Goal: Task Accomplishment & Management: Use online tool/utility

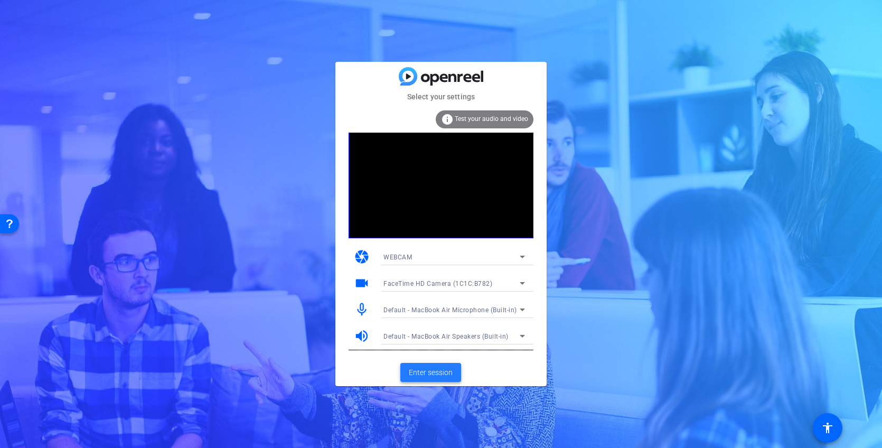
click at [438, 363] on span at bounding box center [431, 372] width 61 height 25
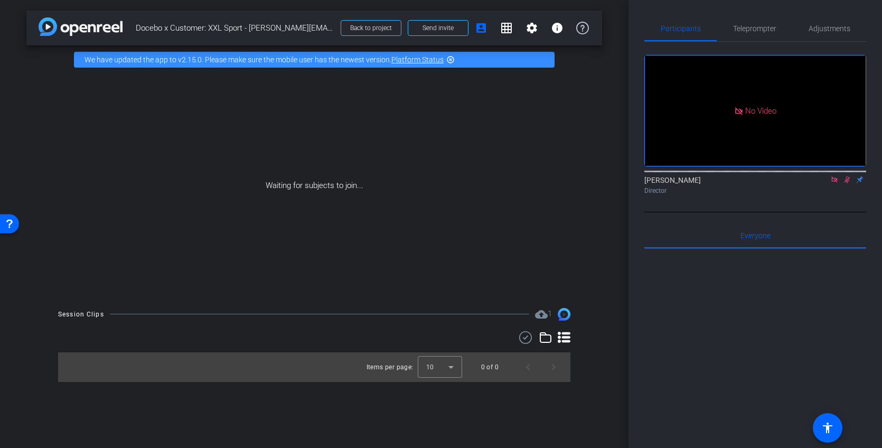
click at [836, 183] on icon at bounding box center [835, 179] width 8 height 7
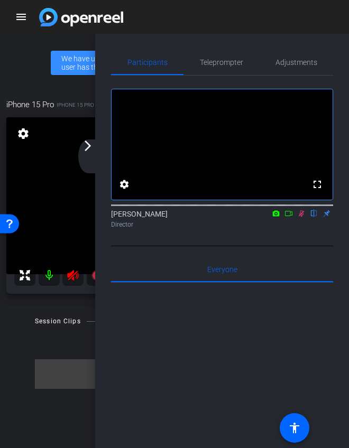
click at [301, 217] on icon at bounding box center [301, 213] width 8 height 7
click at [97, 150] on div "arrow_back_ios_new arrow_forward_ios" at bounding box center [89, 156] width 22 height 34
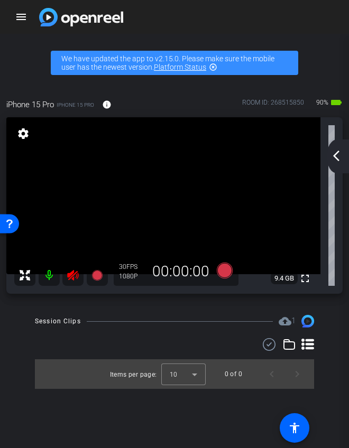
click at [76, 272] on icon at bounding box center [72, 275] width 11 height 11
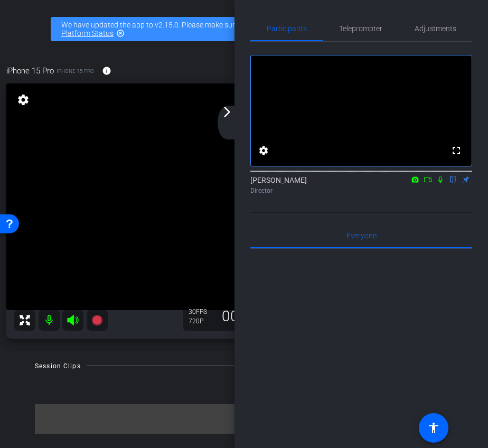
click at [222, 118] on mat-icon "arrow_forward_ios" at bounding box center [227, 112] width 13 height 13
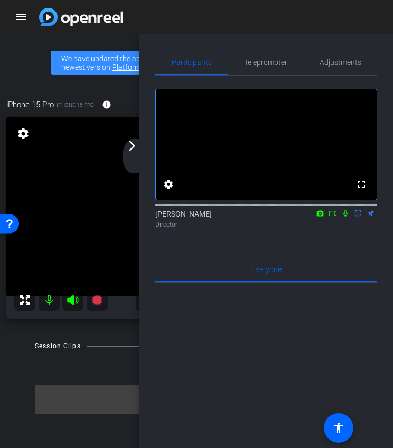
click at [137, 154] on div "arrow_back_ios_new arrow_forward_ios" at bounding box center [134, 156] width 22 height 34
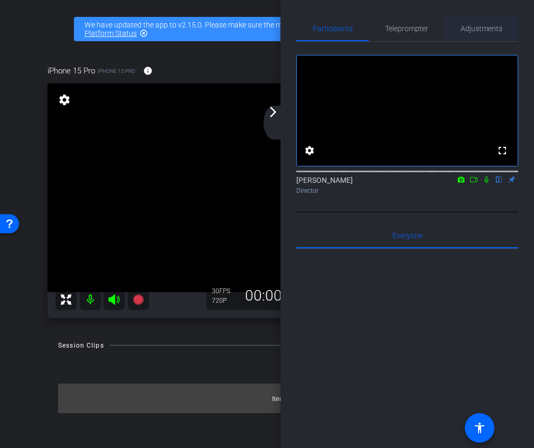
click at [482, 32] on span "Adjustments" at bounding box center [482, 28] width 42 height 7
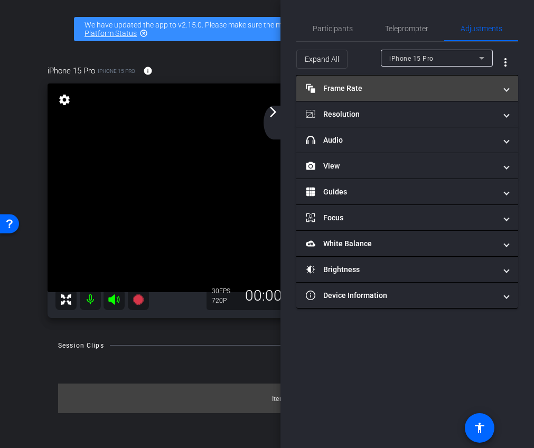
click at [417, 86] on mat-panel-title "Frame Rate Frame Rate" at bounding box center [401, 88] width 190 height 11
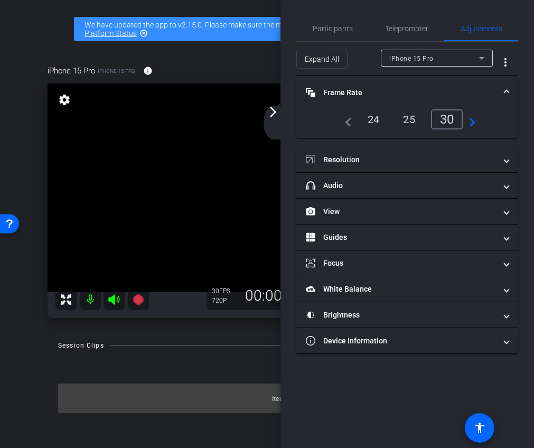
click at [372, 123] on div "24" at bounding box center [374, 119] width 28 height 18
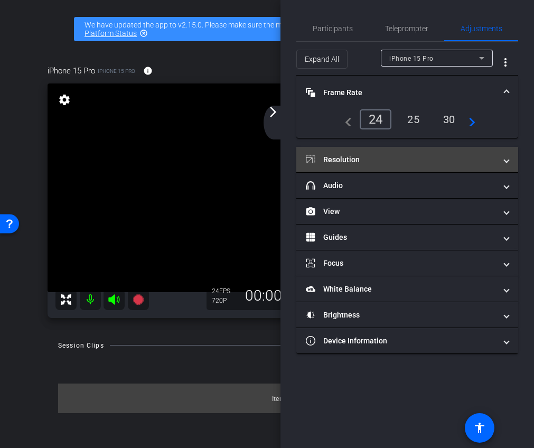
click at [360, 156] on mat-panel-title "Resolution" at bounding box center [401, 159] width 190 height 11
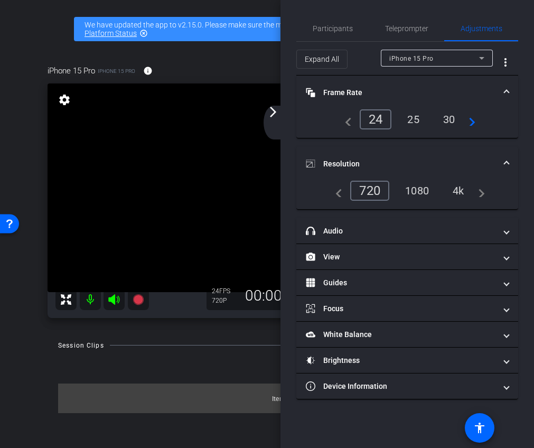
click at [422, 192] on div "1080" at bounding box center [417, 191] width 40 height 18
click at [408, 147] on mat-expansion-panel-header "Resolution" at bounding box center [407, 164] width 222 height 34
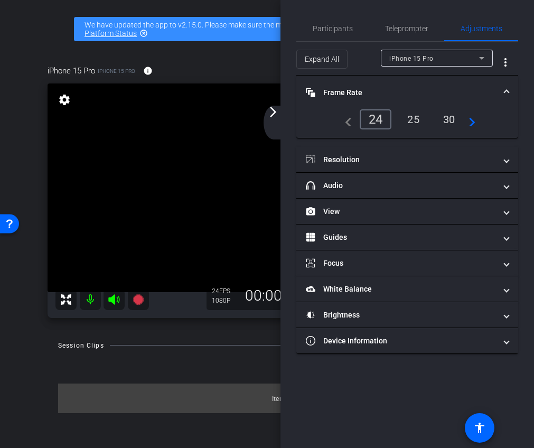
click at [387, 89] on mat-panel-title "Frame Rate Frame Rate" at bounding box center [401, 92] width 190 height 11
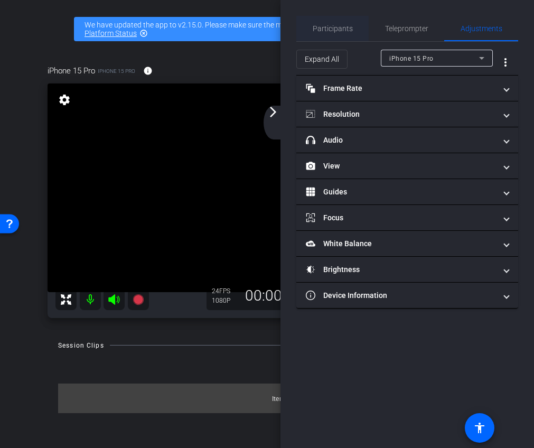
click at [340, 27] on span "Participants" at bounding box center [333, 28] width 40 height 7
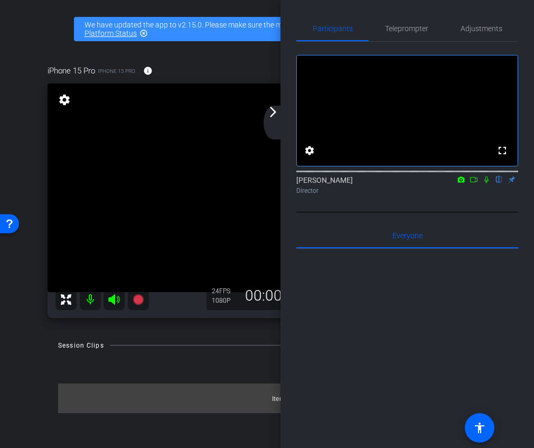
click at [278, 114] on mat-icon "arrow_forward_ios" at bounding box center [273, 112] width 13 height 13
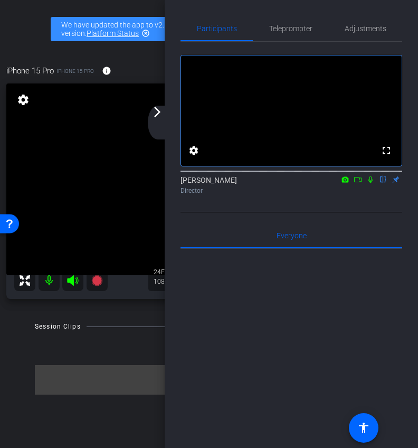
click at [153, 115] on mat-icon "arrow_forward_ios" at bounding box center [157, 112] width 13 height 13
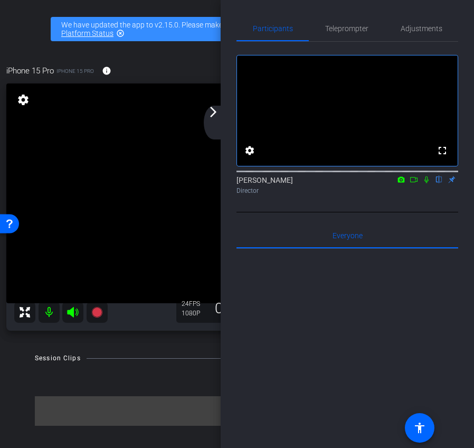
click at [217, 109] on mat-icon "arrow_forward_ios" at bounding box center [213, 112] width 13 height 13
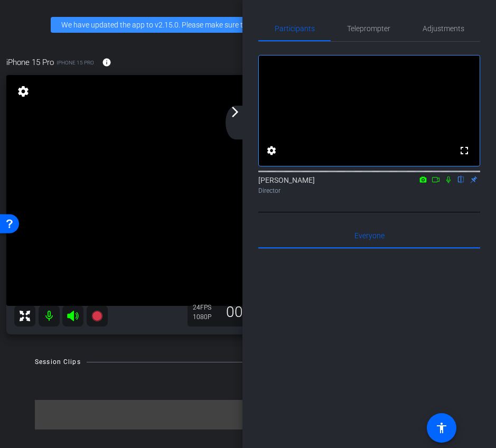
click at [231, 120] on div "arrow_back_ios_new arrow_forward_ios" at bounding box center [237, 123] width 22 height 34
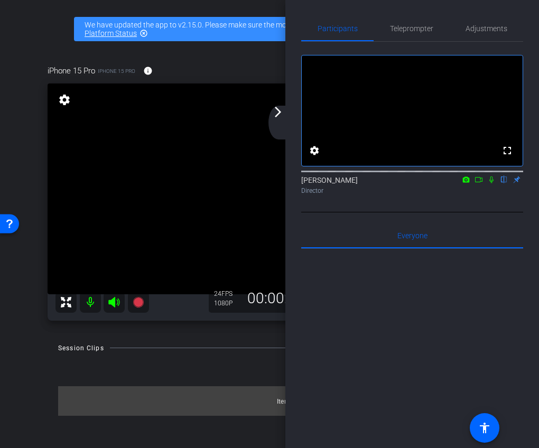
click at [277, 125] on div "arrow_back_ios_new arrow_forward_ios" at bounding box center [279, 123] width 22 height 34
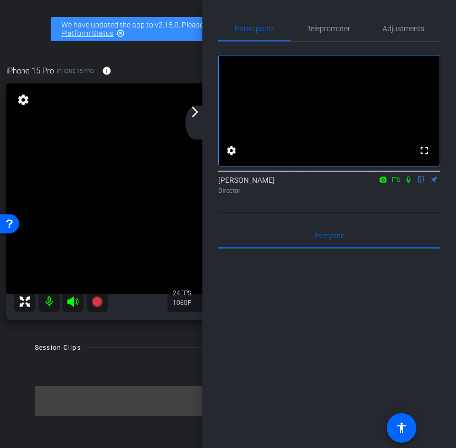
click at [198, 113] on mat-icon "arrow_forward_ios" at bounding box center [195, 112] width 13 height 13
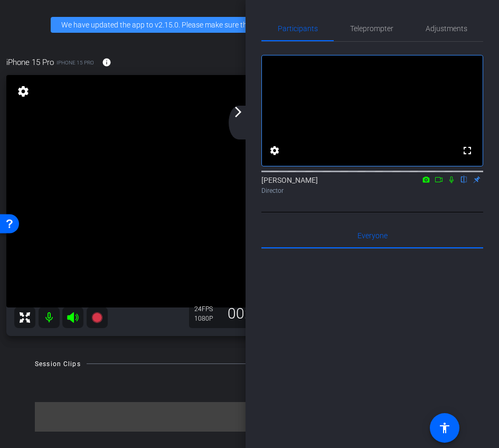
click at [243, 117] on mat-icon "arrow_forward_ios" at bounding box center [238, 112] width 13 height 13
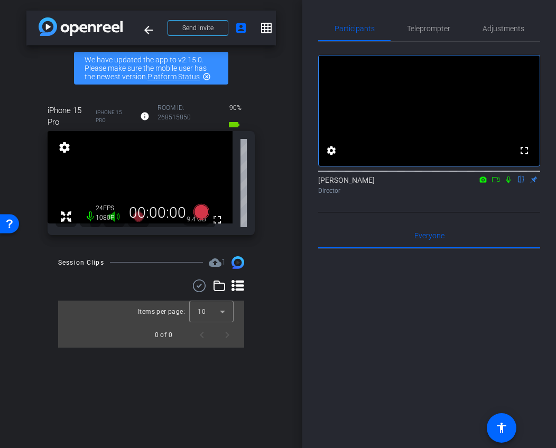
click at [496, 183] on icon at bounding box center [495, 179] width 8 height 7
click at [201, 208] on icon at bounding box center [201, 212] width 16 height 16
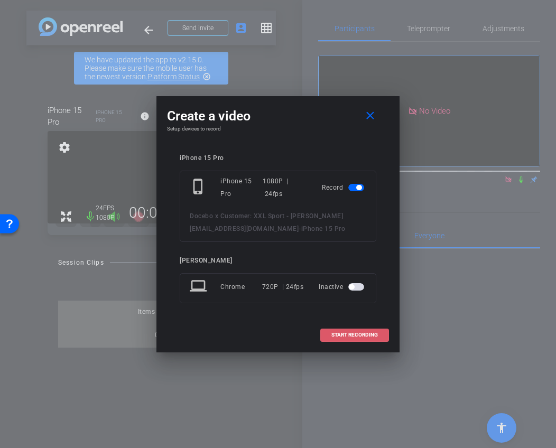
click at [340, 336] on span "START RECORDING" at bounding box center [354, 334] width 46 height 5
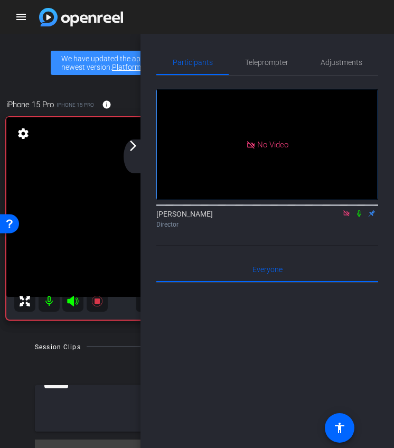
click at [138, 151] on mat-icon "arrow_forward_ios" at bounding box center [133, 145] width 13 height 13
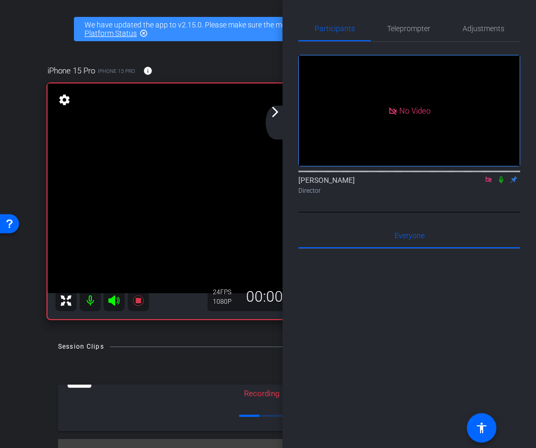
click at [280, 119] on div "arrow_back_ios_new arrow_forward_ios" at bounding box center [277, 123] width 22 height 34
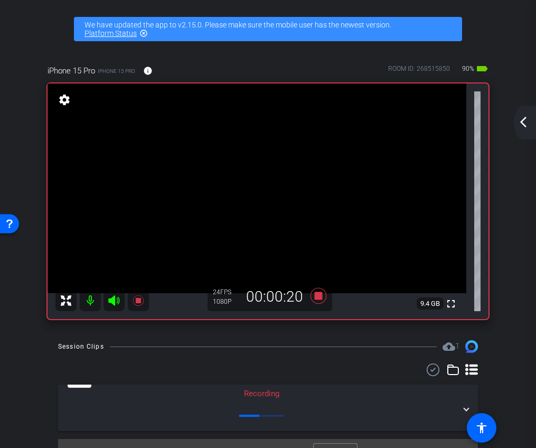
click at [526, 123] on mat-icon "arrow_back_ios_new" at bounding box center [523, 122] width 13 height 13
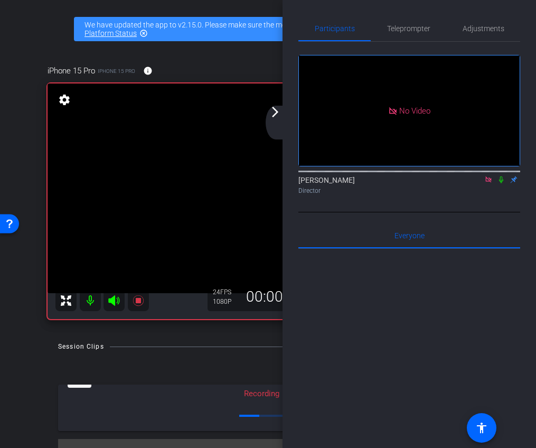
click at [279, 125] on div "arrow_back_ios_new arrow_forward_ios" at bounding box center [277, 123] width 22 height 34
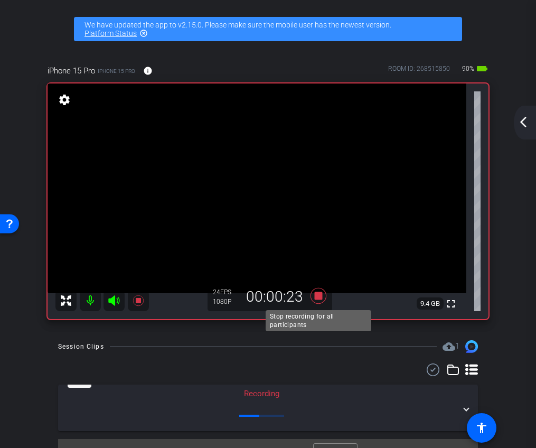
click at [319, 300] on icon at bounding box center [318, 295] width 25 height 19
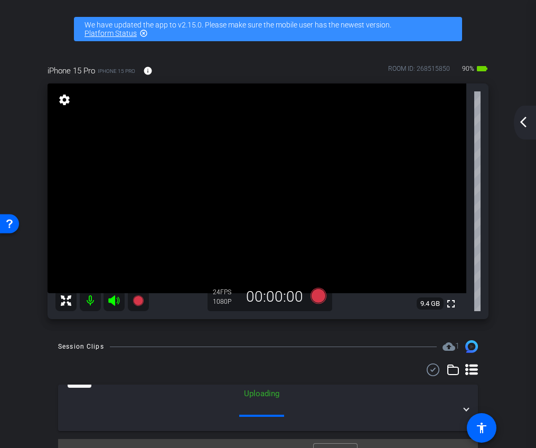
click at [527, 119] on mat-icon "arrow_back_ios_new" at bounding box center [523, 122] width 13 height 13
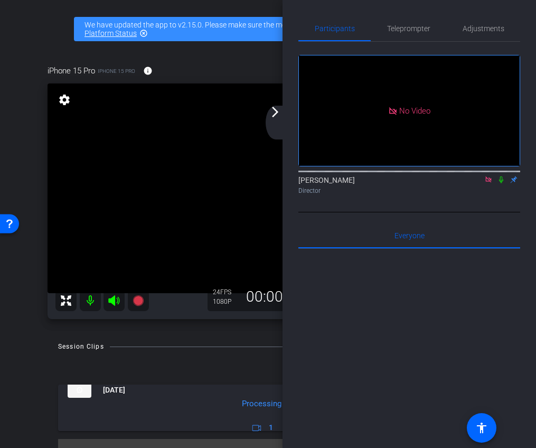
click at [489, 183] on icon at bounding box center [489, 179] width 8 height 7
click at [275, 113] on mat-icon "arrow_forward_ios" at bounding box center [275, 112] width 13 height 13
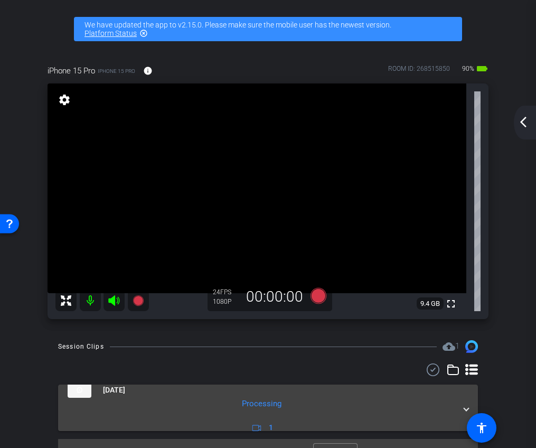
scroll to position [21, 0]
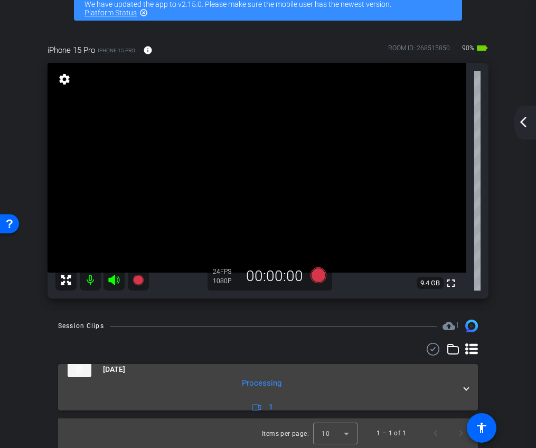
click at [461, 392] on div "[DATE] Processing 1" at bounding box center [266, 387] width 397 height 52
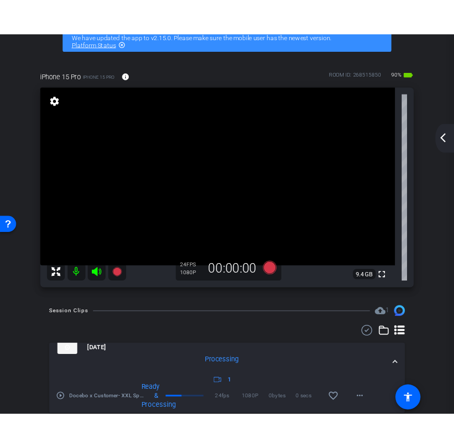
scroll to position [57, 0]
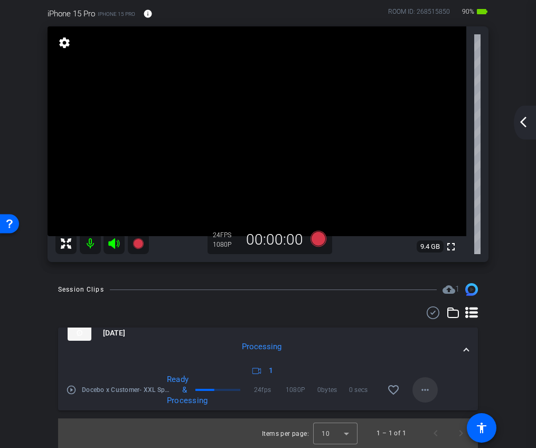
click at [424, 392] on mat-icon "more_horiz" at bounding box center [425, 390] width 13 height 13
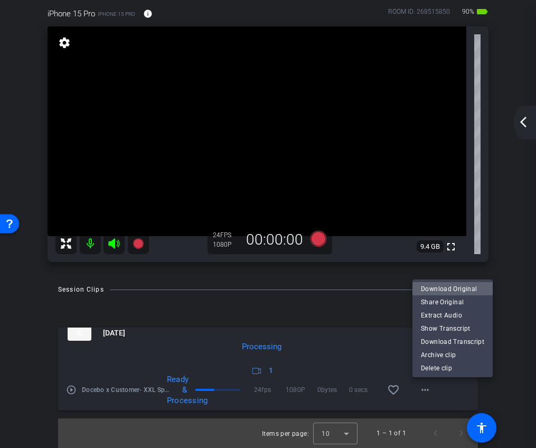
click at [454, 289] on span "Download Original" at bounding box center [452, 289] width 63 height 13
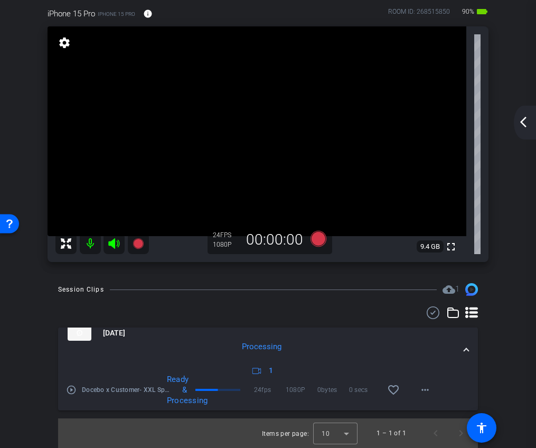
click at [517, 116] on mat-icon "arrow_back_ios_new" at bounding box center [523, 122] width 13 height 13
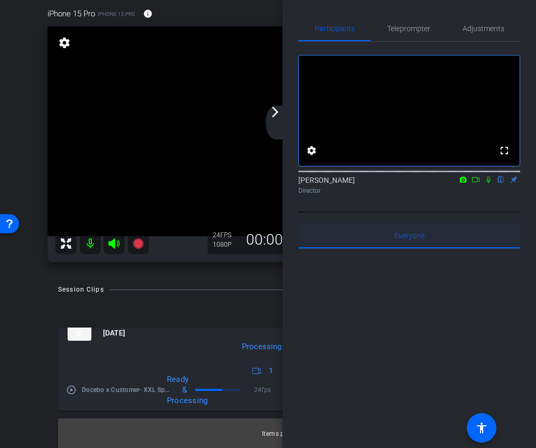
click at [494, 248] on div "Everyone 0" at bounding box center [410, 235] width 222 height 25
click at [477, 183] on icon at bounding box center [476, 179] width 8 height 7
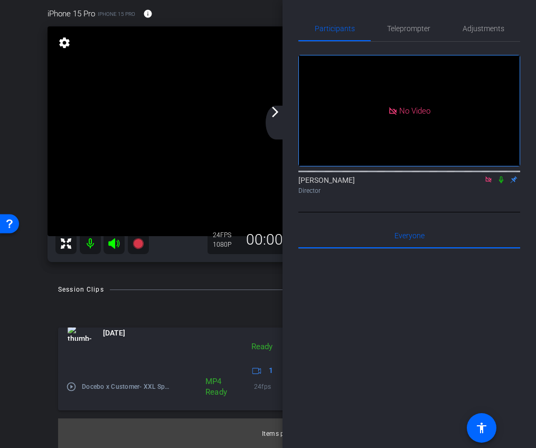
click at [503, 184] on mat-icon at bounding box center [501, 180] width 13 height 10
click at [502, 183] on icon at bounding box center [502, 179] width 6 height 7
click at [489, 183] on icon at bounding box center [489, 179] width 8 height 7
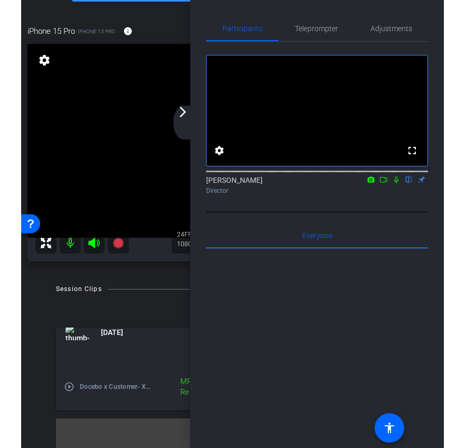
scroll to position [40, 0]
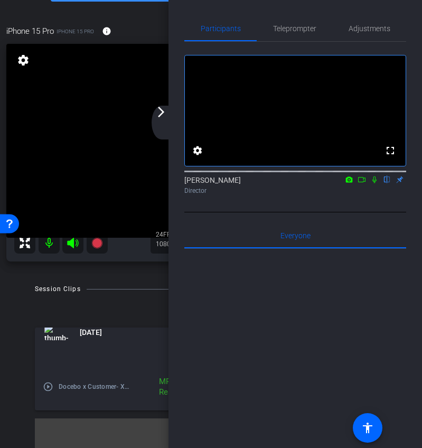
click at [170, 121] on div "arrow_back_ios_new arrow_forward_ios" at bounding box center [163, 123] width 22 height 34
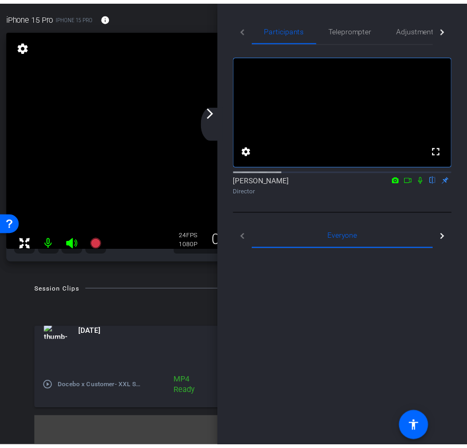
scroll to position [66, 0]
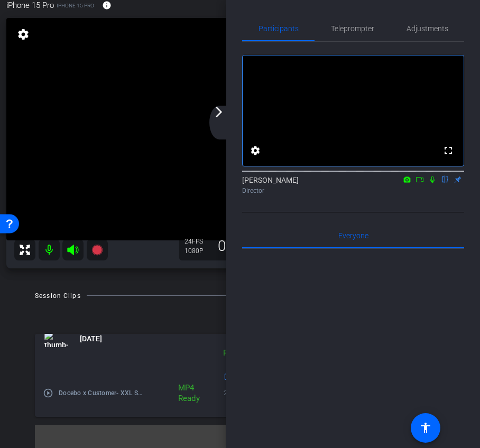
click at [216, 120] on div "arrow_back_ios_new arrow_forward_ios" at bounding box center [220, 123] width 22 height 34
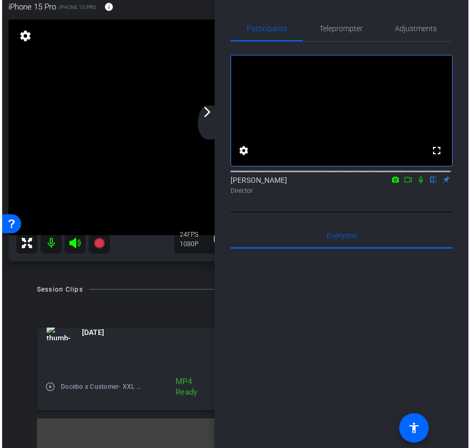
scroll to position [64, 0]
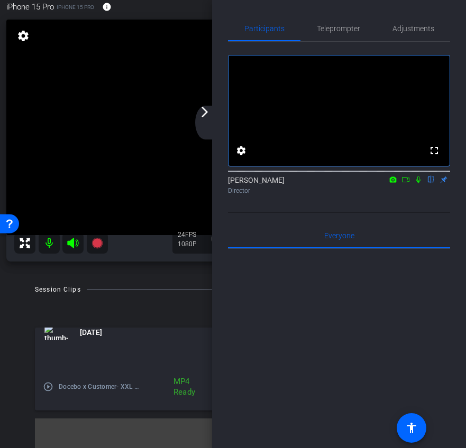
click at [209, 116] on mat-icon "arrow_forward_ios" at bounding box center [204, 112] width 13 height 13
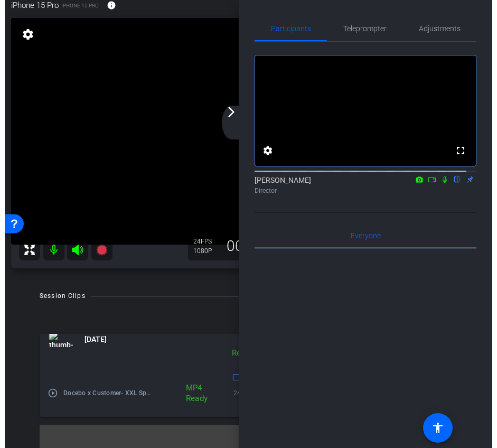
scroll to position [57, 0]
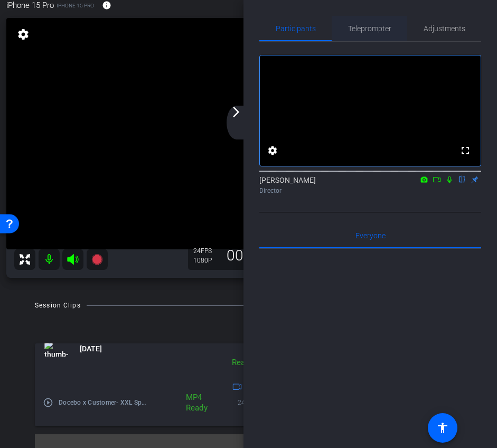
click at [368, 25] on span "Teleprompter" at bounding box center [369, 28] width 43 height 7
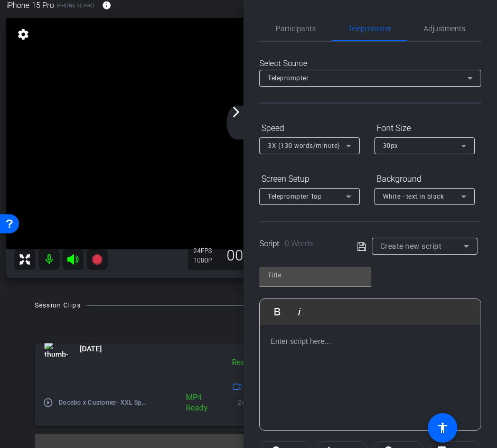
click at [288, 348] on div at bounding box center [370, 378] width 221 height 106
click at [287, 344] on p at bounding box center [371, 342] width 200 height 12
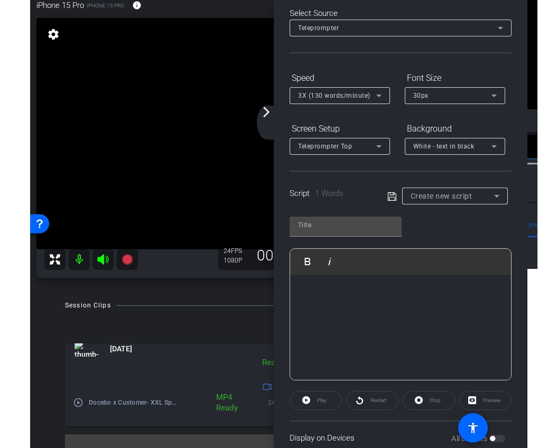
scroll to position [129, 0]
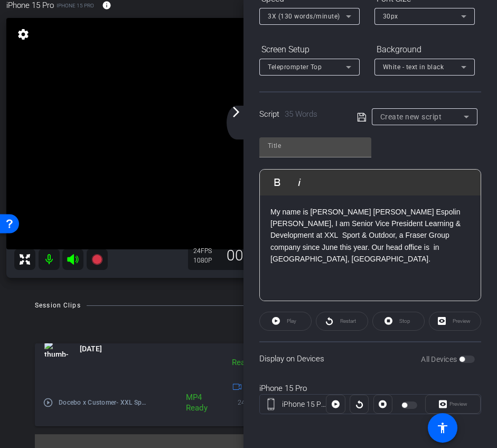
click at [360, 117] on icon at bounding box center [362, 117] width 10 height 13
type input "Default title 5857"
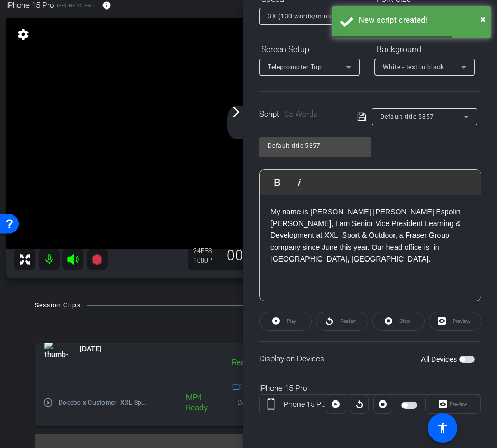
click at [467, 359] on span "button" at bounding box center [467, 359] width 16 height 7
click at [295, 323] on span "Play" at bounding box center [292, 321] width 10 height 6
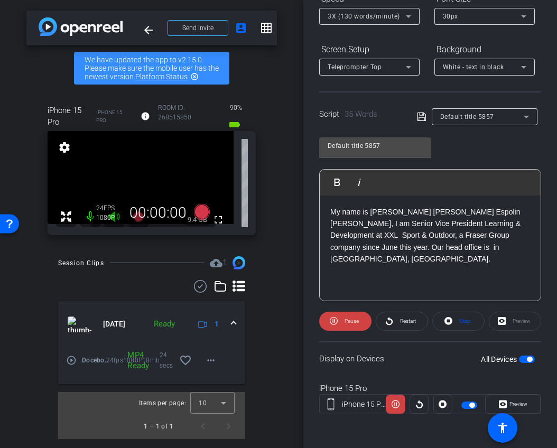
scroll to position [0, 0]
click at [463, 320] on span "Stop" at bounding box center [464, 321] width 11 height 6
click at [526, 361] on span "button" at bounding box center [527, 359] width 16 height 7
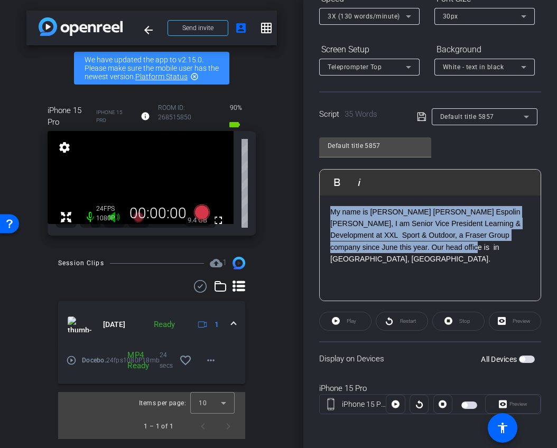
drag, startPoint x: 422, startPoint y: 248, endPoint x: 259, endPoint y: 164, distance: 183.4
click at [259, 164] on div "arrow_back Docebo x Customer: XXL Sport - [PERSON_NAME][EMAIL_ADDRESS][DOMAIN_N…" at bounding box center [278, 224] width 557 height 448
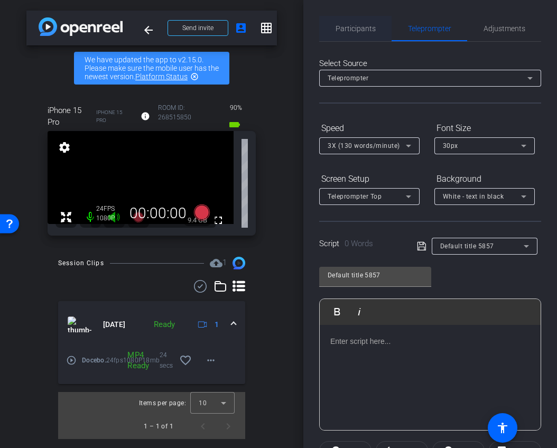
click at [364, 30] on span "Participants" at bounding box center [356, 28] width 40 height 7
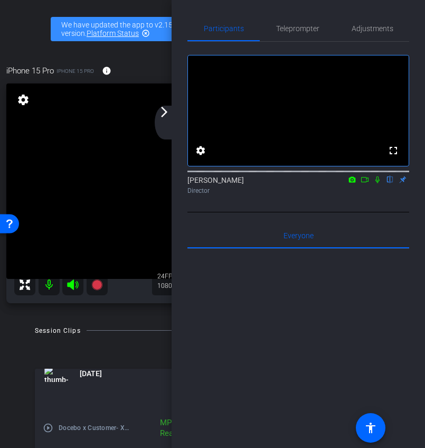
click at [367, 183] on icon at bounding box center [365, 179] width 8 height 7
click at [159, 117] on mat-icon "arrow_forward_ios" at bounding box center [164, 112] width 13 height 13
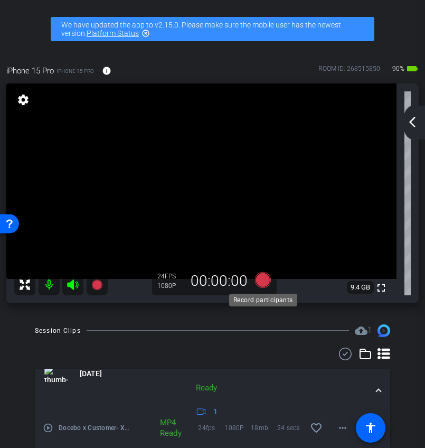
click at [262, 279] on icon at bounding box center [263, 280] width 16 height 16
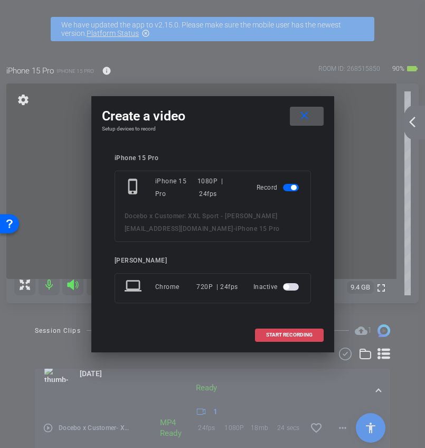
click at [268, 333] on span "START RECORDING" at bounding box center [289, 334] width 46 height 5
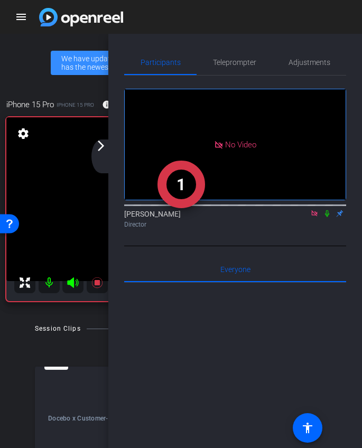
click at [99, 145] on mat-icon "arrow_forward_ios" at bounding box center [101, 145] width 13 height 13
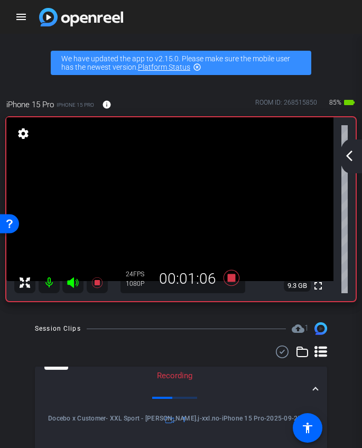
click at [347, 156] on mat-icon "arrow_back_ios_new" at bounding box center [349, 156] width 13 height 13
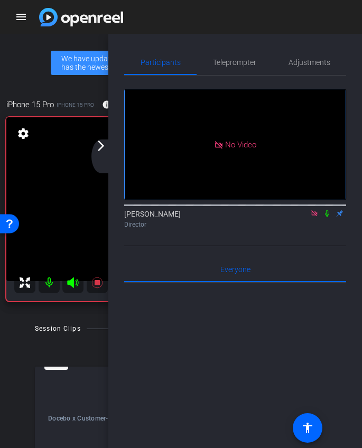
click at [103, 153] on div "arrow_back_ios_new arrow_forward_ios" at bounding box center [102, 156] width 22 height 34
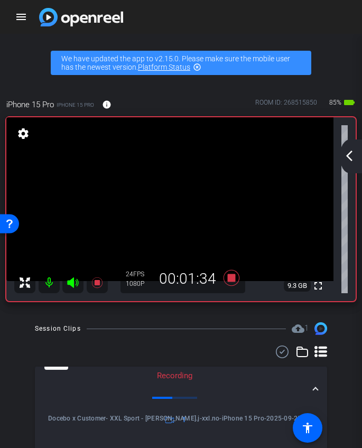
click at [350, 160] on mat-icon "arrow_back_ios_new" at bounding box center [349, 156] width 13 height 13
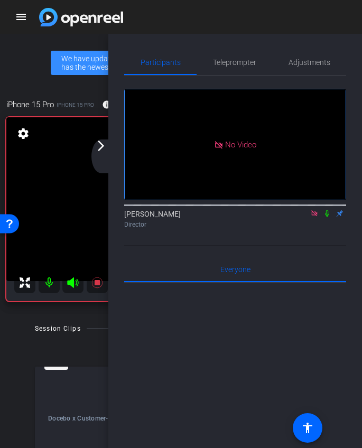
click at [97, 156] on div "arrow_back_ios_new arrow_forward_ios" at bounding box center [102, 156] width 22 height 34
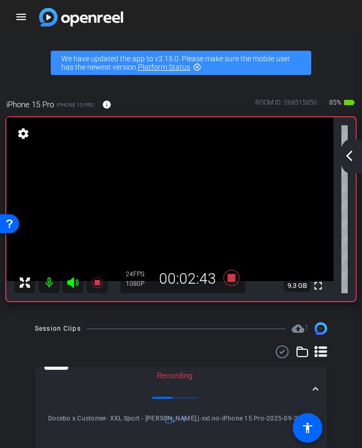
click at [350, 151] on mat-icon "arrow_back_ios_new" at bounding box center [349, 156] width 13 height 13
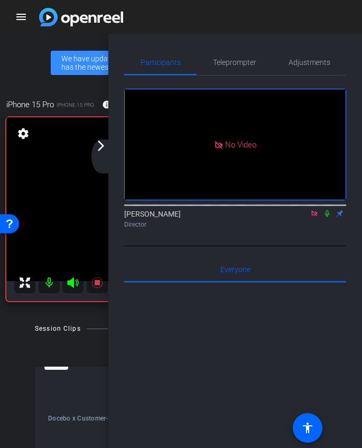
click at [100, 145] on mat-icon "arrow_forward_ios" at bounding box center [101, 145] width 13 height 13
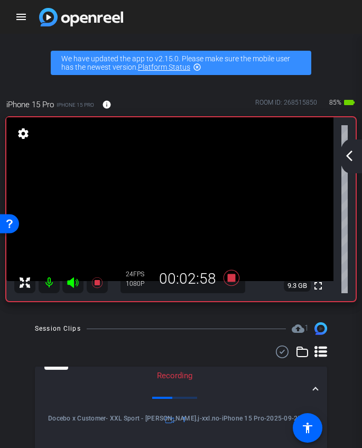
click at [345, 166] on div "arrow_back_ios_new arrow_forward_ios" at bounding box center [351, 156] width 22 height 34
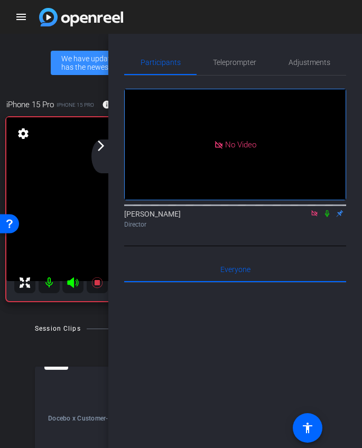
click at [329, 209] on div at bounding box center [235, 204] width 222 height 8
click at [329, 217] on icon at bounding box center [327, 213] width 8 height 7
click at [108, 150] on div "arrow_back_ios_new arrow_forward_ios" at bounding box center [102, 156] width 22 height 34
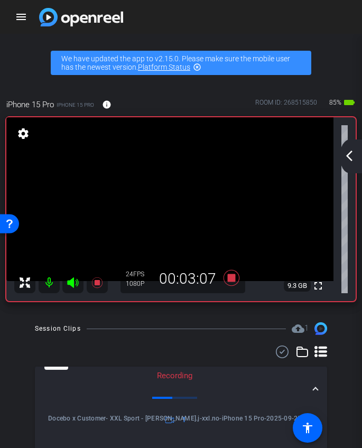
click at [348, 159] on mat-icon "arrow_back_ios_new" at bounding box center [349, 156] width 13 height 13
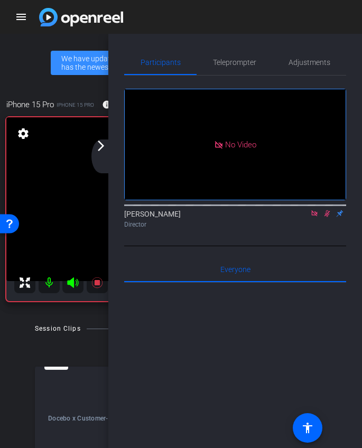
click at [327, 217] on icon at bounding box center [327, 213] width 6 height 7
click at [103, 159] on div "arrow_back_ios_new arrow_forward_ios" at bounding box center [102, 156] width 22 height 34
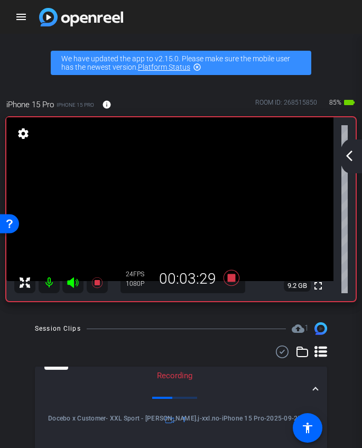
click at [345, 154] on mat-icon "arrow_back_ios_new" at bounding box center [349, 156] width 13 height 13
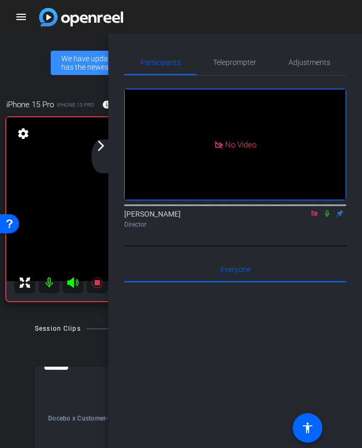
click at [316, 217] on icon at bounding box center [314, 213] width 8 height 7
click at [110, 155] on div "arrow_back_ios_new arrow_forward_ios" at bounding box center [102, 156] width 22 height 34
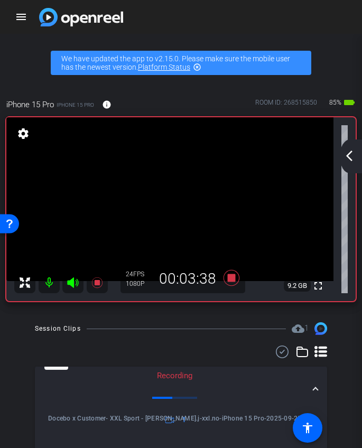
click at [349, 153] on mat-icon "arrow_back_ios_new" at bounding box center [349, 156] width 13 height 13
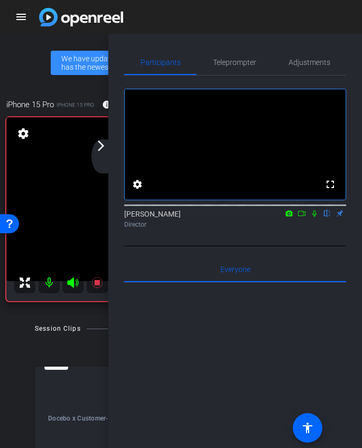
click at [101, 150] on mat-icon "arrow_forward_ios" at bounding box center [101, 145] width 13 height 13
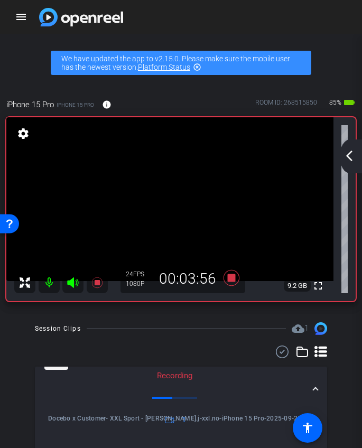
click at [352, 159] on mat-icon "arrow_back_ios_new" at bounding box center [349, 156] width 13 height 13
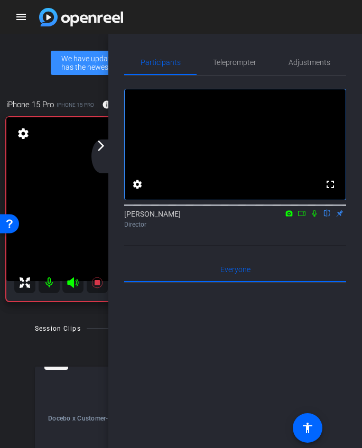
click at [303, 217] on icon at bounding box center [301, 213] width 8 height 7
click at [102, 144] on mat-icon "arrow_forward_ios" at bounding box center [101, 145] width 13 height 13
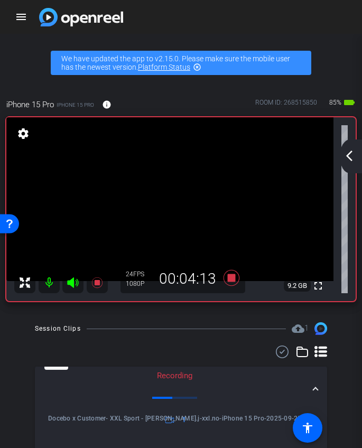
click at [350, 161] on mat-icon "arrow_back_ios_new" at bounding box center [349, 156] width 13 height 13
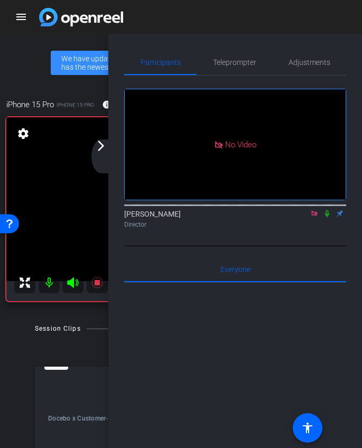
click at [327, 217] on icon at bounding box center [327, 213] width 8 height 7
click at [101, 153] on div "arrow_back_ios_new arrow_forward_ios" at bounding box center [102, 156] width 22 height 34
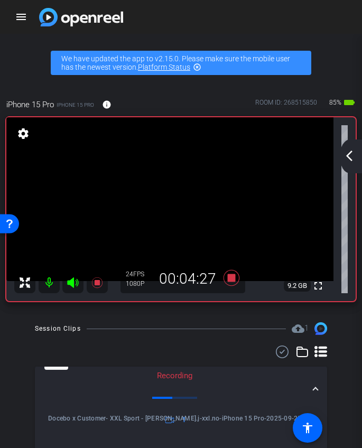
click at [350, 157] on mat-icon "arrow_back_ios_new" at bounding box center [349, 156] width 13 height 13
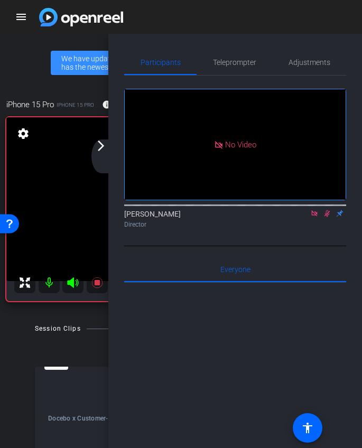
click at [100, 148] on mat-icon "arrow_forward_ios" at bounding box center [101, 145] width 13 height 13
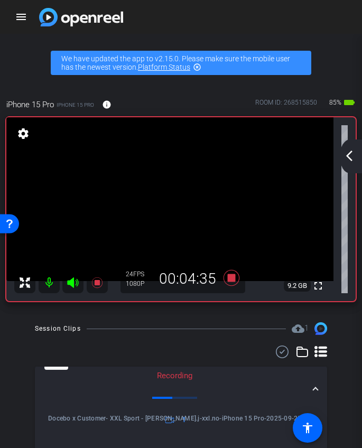
click at [349, 164] on div "arrow_back_ios_new arrow_forward_ios" at bounding box center [351, 156] width 22 height 34
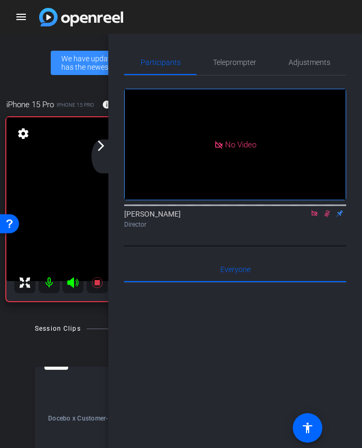
click at [97, 151] on mat-icon "arrow_forward_ios" at bounding box center [101, 145] width 13 height 13
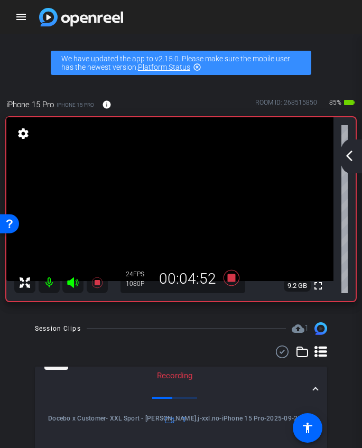
click at [349, 156] on mat-icon "arrow_back_ios_new" at bounding box center [349, 156] width 13 height 13
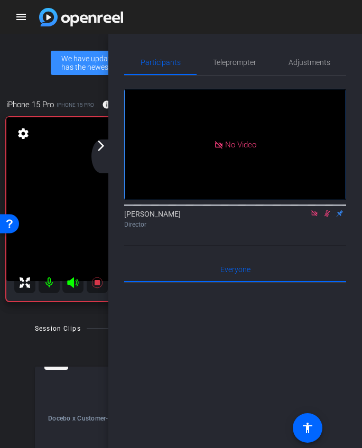
click at [326, 217] on icon at bounding box center [327, 213] width 6 height 7
click at [328, 217] on icon at bounding box center [327, 213] width 4 height 7
click at [329, 217] on icon at bounding box center [327, 213] width 8 height 7
click at [102, 172] on div "arrow_back_ios_new arrow_forward_ios" at bounding box center [102, 156] width 22 height 34
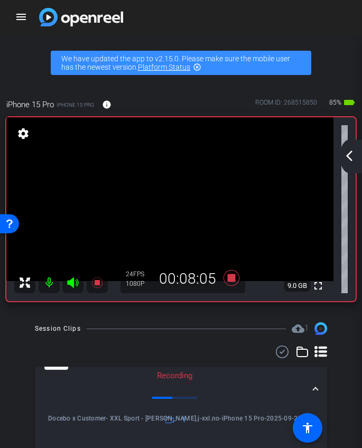
click at [349, 156] on mat-icon "arrow_back_ios_new" at bounding box center [349, 156] width 13 height 13
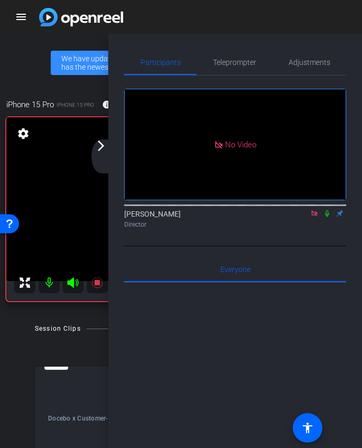
click at [326, 217] on icon at bounding box center [327, 213] width 4 height 7
click at [326, 217] on icon at bounding box center [327, 213] width 6 height 7
click at [100, 149] on mat-icon "arrow_forward_ios" at bounding box center [101, 145] width 13 height 13
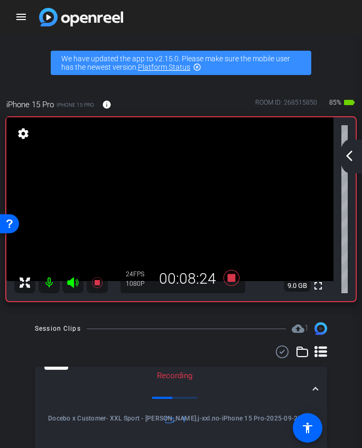
click at [353, 157] on mat-icon "arrow_back_ios_new" at bounding box center [349, 156] width 13 height 13
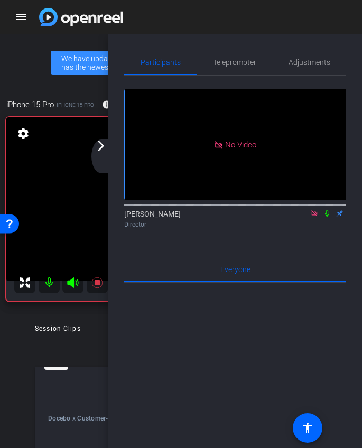
click at [317, 216] on icon at bounding box center [314, 213] width 6 height 6
click at [105, 155] on div "arrow_back_ios_new arrow_forward_ios" at bounding box center [102, 156] width 22 height 34
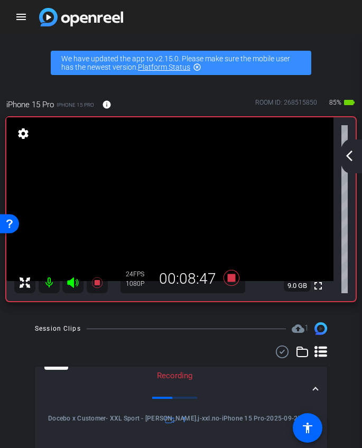
click at [350, 159] on mat-icon "arrow_back_ios_new" at bounding box center [349, 156] width 13 height 13
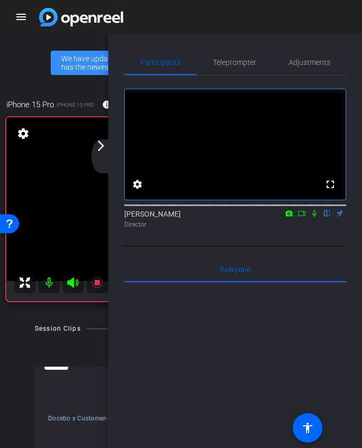
click at [105, 160] on div "arrow_back_ios_new arrow_forward_ios" at bounding box center [102, 156] width 22 height 34
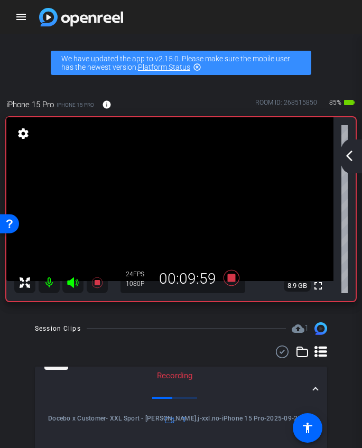
click at [347, 154] on mat-icon "arrow_back_ios_new" at bounding box center [349, 156] width 13 height 13
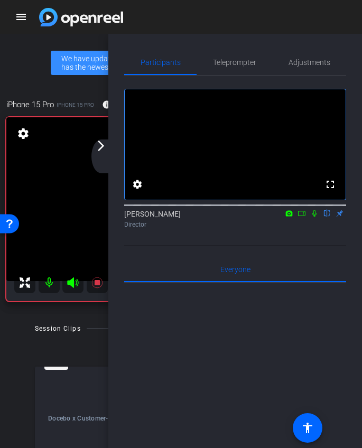
click at [301, 217] on icon at bounding box center [301, 213] width 8 height 7
click at [101, 154] on div "arrow_back_ios_new arrow_forward_ios" at bounding box center [102, 156] width 22 height 34
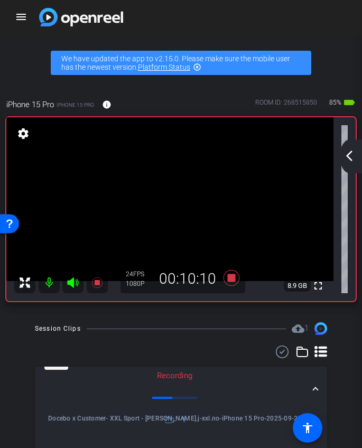
click at [348, 159] on mat-icon "arrow_back_ios_new" at bounding box center [349, 156] width 13 height 13
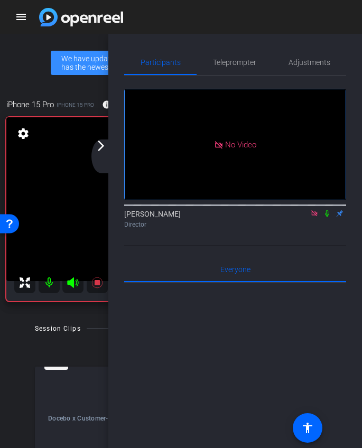
click at [327, 217] on icon at bounding box center [327, 213] width 4 height 7
click at [105, 151] on mat-icon "arrow_forward_ios" at bounding box center [101, 145] width 13 height 13
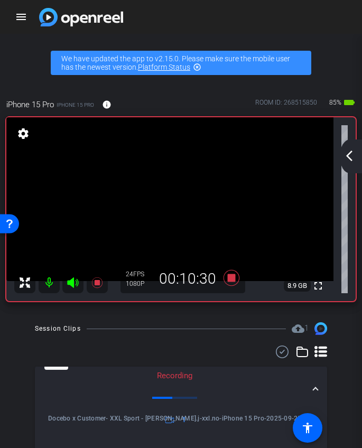
click at [339, 163] on div "fullscreen settings 8.9 GB" at bounding box center [180, 209] width 349 height 184
click at [350, 161] on mat-icon "arrow_back_ios_new" at bounding box center [349, 156] width 13 height 13
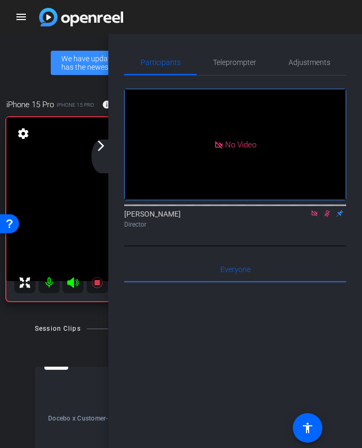
click at [326, 218] on mat-icon at bounding box center [327, 214] width 13 height 10
click at [99, 147] on mat-icon "arrow_forward_ios" at bounding box center [101, 145] width 13 height 13
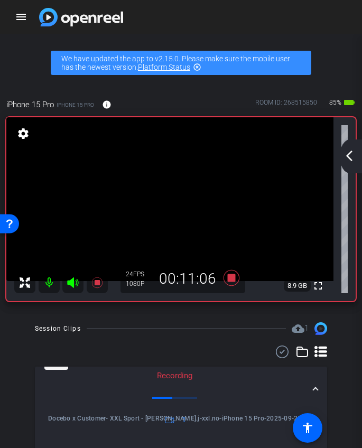
click at [345, 155] on mat-icon "arrow_back_ios_new" at bounding box center [349, 156] width 13 height 13
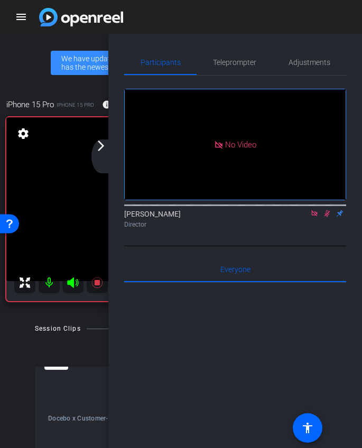
click at [326, 217] on icon at bounding box center [327, 213] width 8 height 7
click at [330, 217] on icon at bounding box center [327, 213] width 8 height 7
click at [107, 155] on div "arrow_back_ios_new arrow_forward_ios" at bounding box center [102, 156] width 22 height 34
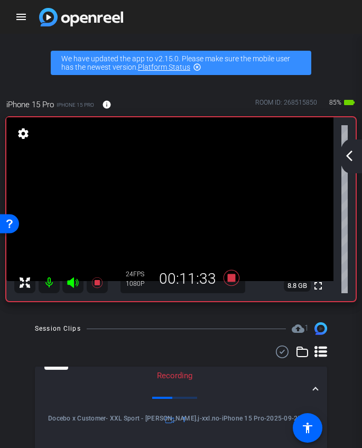
click at [346, 153] on mat-icon "arrow_back_ios_new" at bounding box center [349, 156] width 13 height 13
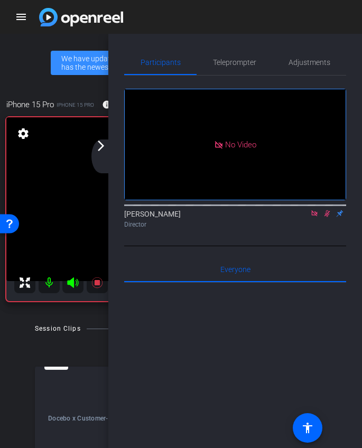
click at [324, 217] on icon at bounding box center [327, 213] width 8 height 7
click at [94, 153] on div "arrow_back_ios_new arrow_forward_ios" at bounding box center [102, 156] width 22 height 34
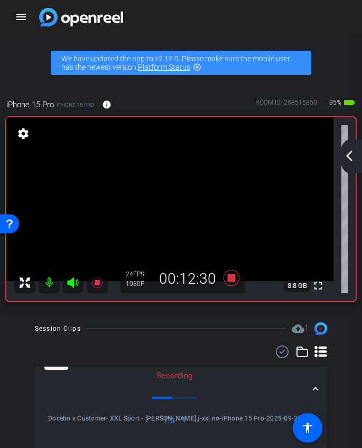
click at [348, 154] on mat-icon "arrow_back_ios_new" at bounding box center [349, 156] width 13 height 13
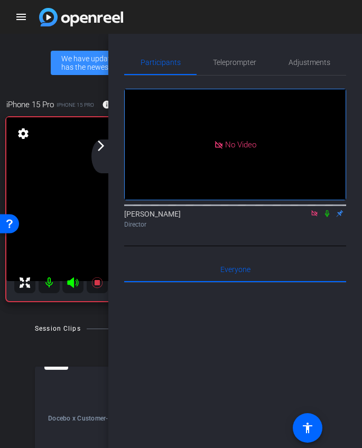
click at [329, 217] on icon at bounding box center [327, 213] width 4 height 7
click at [100, 143] on mat-icon "arrow_forward_ios" at bounding box center [101, 145] width 13 height 13
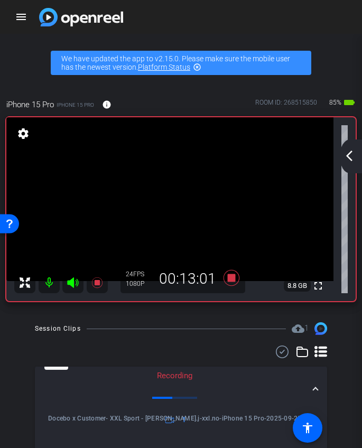
click at [353, 155] on mat-icon "arrow_back_ios_new" at bounding box center [349, 156] width 13 height 13
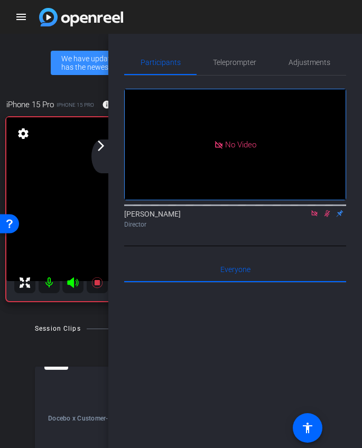
click at [328, 217] on icon at bounding box center [327, 213] width 6 height 7
click at [325, 217] on icon at bounding box center [327, 213] width 8 height 7
click at [94, 153] on div "arrow_back_ios_new arrow_forward_ios" at bounding box center [102, 156] width 22 height 34
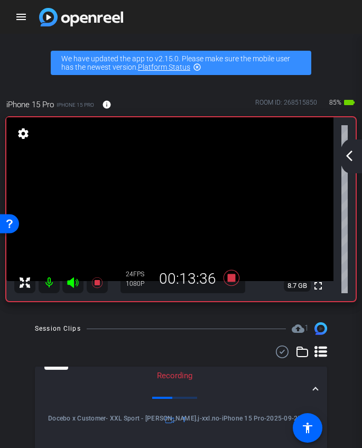
click at [338, 164] on div "fullscreen settings 8.7 GB" at bounding box center [180, 209] width 349 height 184
click at [345, 161] on mat-icon "arrow_back_ios_new" at bounding box center [349, 156] width 13 height 13
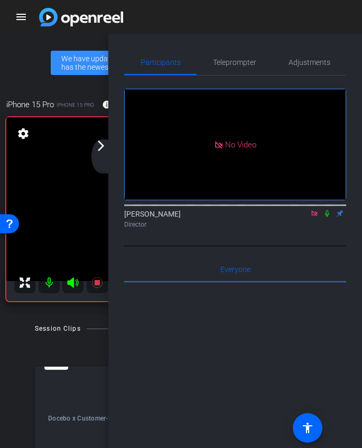
click at [105, 153] on div "arrow_back_ios_new arrow_forward_ios" at bounding box center [102, 156] width 22 height 34
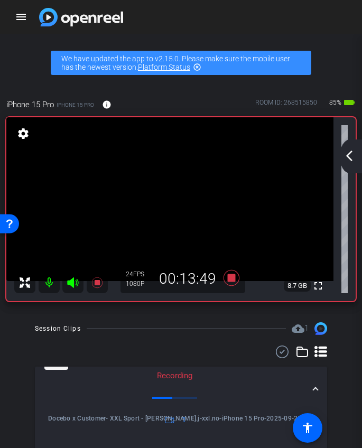
click at [351, 155] on mat-icon "arrow_back_ios_new" at bounding box center [349, 156] width 13 height 13
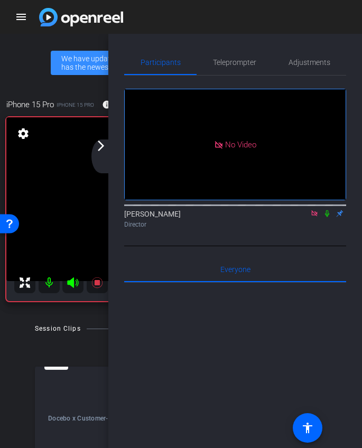
click at [315, 216] on icon at bounding box center [314, 213] width 6 height 6
click at [96, 152] on mat-icon "arrow_forward_ios" at bounding box center [101, 145] width 13 height 13
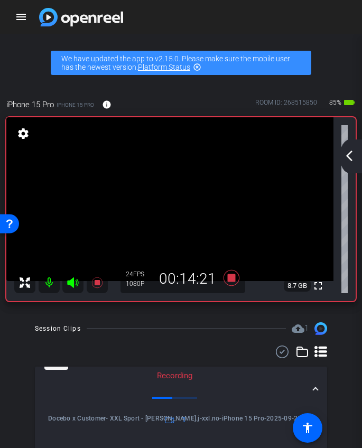
click at [356, 161] on div "arrow_back_ios_new arrow_forward_ios" at bounding box center [351, 156] width 22 height 34
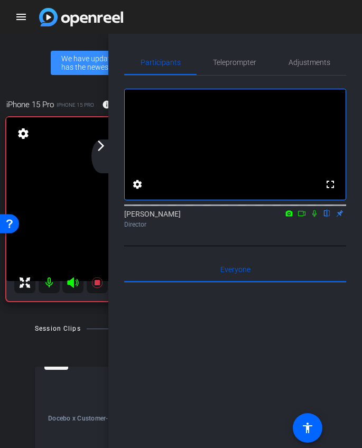
click at [104, 153] on div "arrow_back_ios_new arrow_forward_ios" at bounding box center [102, 156] width 22 height 34
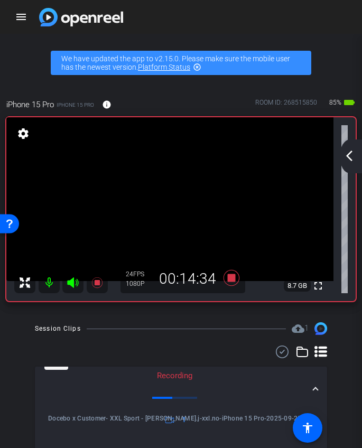
click at [348, 160] on mat-icon "arrow_back_ios_new" at bounding box center [349, 156] width 13 height 13
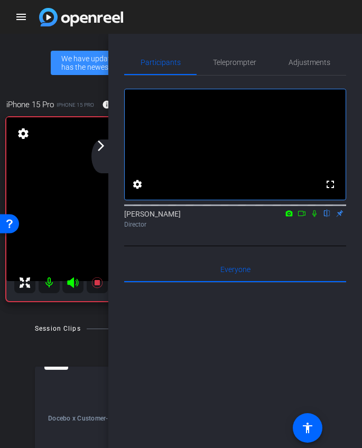
click at [301, 217] on icon at bounding box center [301, 213] width 8 height 7
click at [103, 156] on div "arrow_back_ios_new arrow_forward_ios" at bounding box center [102, 156] width 22 height 34
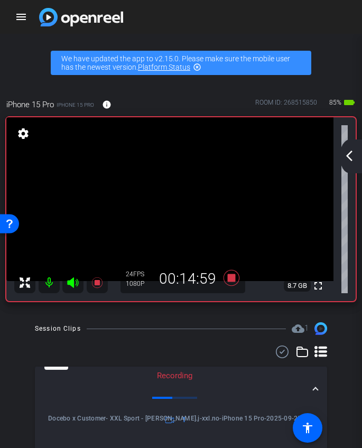
click at [354, 151] on mat-icon "arrow_back_ios_new" at bounding box center [349, 156] width 13 height 13
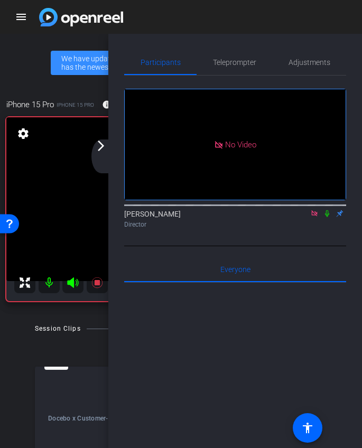
click at [328, 217] on icon at bounding box center [327, 213] width 8 height 7
click at [106, 153] on div "arrow_back_ios_new arrow_forward_ios" at bounding box center [102, 156] width 22 height 34
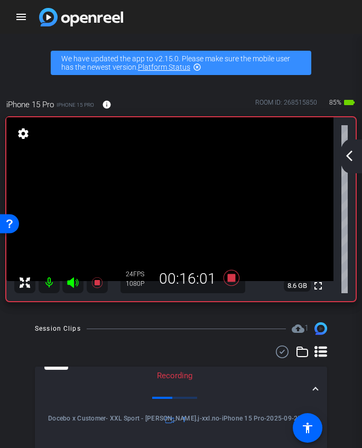
click at [343, 159] on mat-icon "arrow_back_ios_new" at bounding box center [349, 156] width 13 height 13
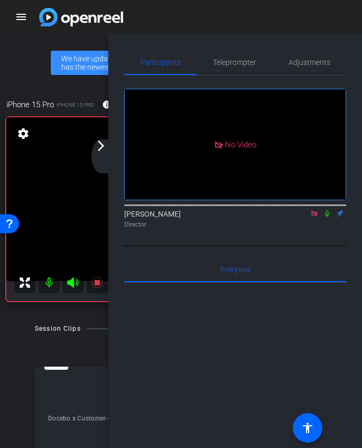
click at [102, 151] on mat-icon "arrow_forward_ios" at bounding box center [101, 145] width 13 height 13
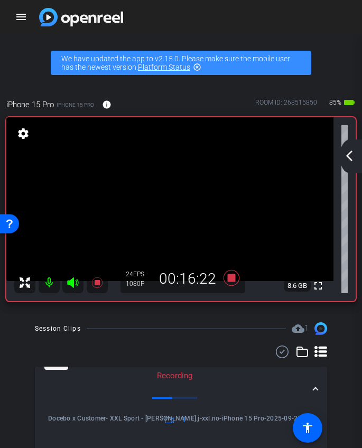
click at [347, 162] on mat-icon "arrow_back_ios_new" at bounding box center [349, 156] width 13 height 13
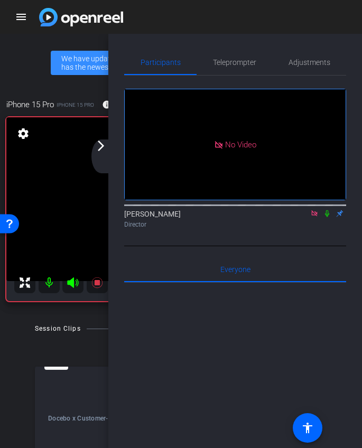
click at [328, 217] on icon at bounding box center [327, 213] width 4 height 7
click at [328, 217] on icon at bounding box center [327, 213] width 6 height 7
click at [97, 152] on mat-icon "arrow_forward_ios" at bounding box center [101, 145] width 13 height 13
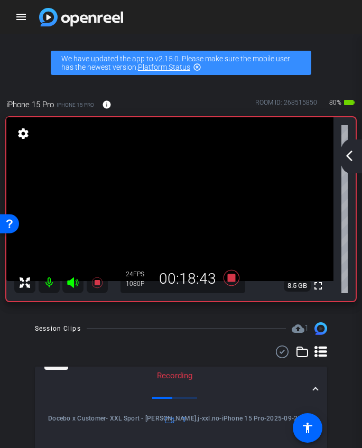
click at [345, 156] on mat-icon "arrow_back_ios_new" at bounding box center [349, 156] width 13 height 13
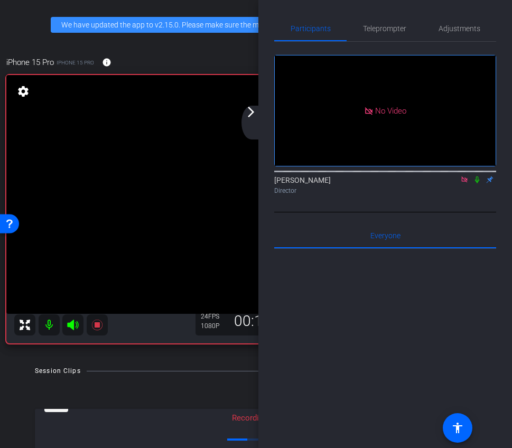
click at [253, 117] on mat-icon "arrow_forward_ios" at bounding box center [251, 112] width 13 height 13
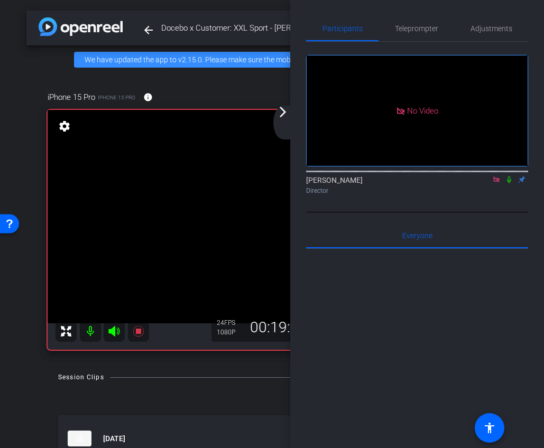
click at [289, 118] on div "arrow_back_ios_new arrow_forward_ios" at bounding box center [284, 123] width 22 height 34
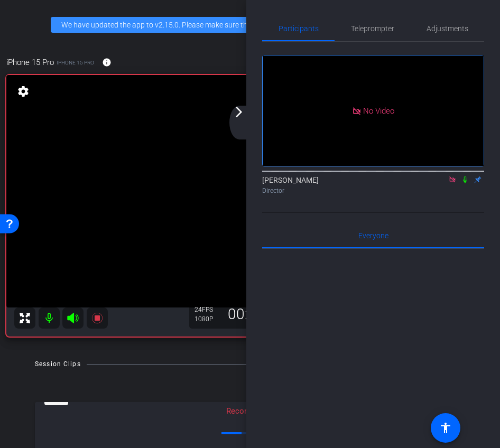
click at [240, 121] on div "arrow_back_ios_new arrow_forward_ios" at bounding box center [240, 123] width 22 height 34
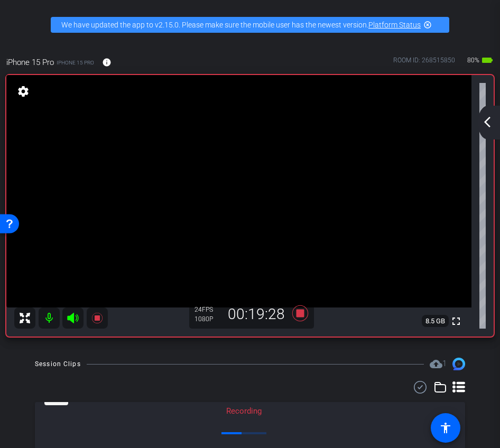
click at [490, 120] on mat-icon "arrow_back_ios_new" at bounding box center [487, 122] width 13 height 13
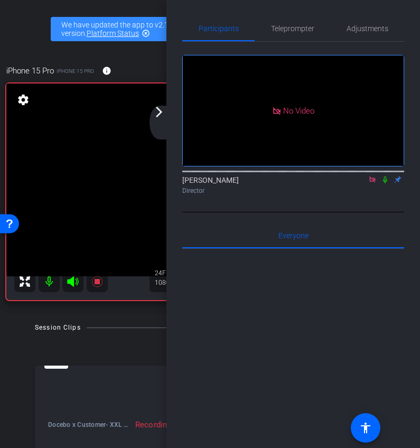
click at [161, 119] on div "arrow_back_ios_new arrow_forward_ios" at bounding box center [161, 123] width 22 height 34
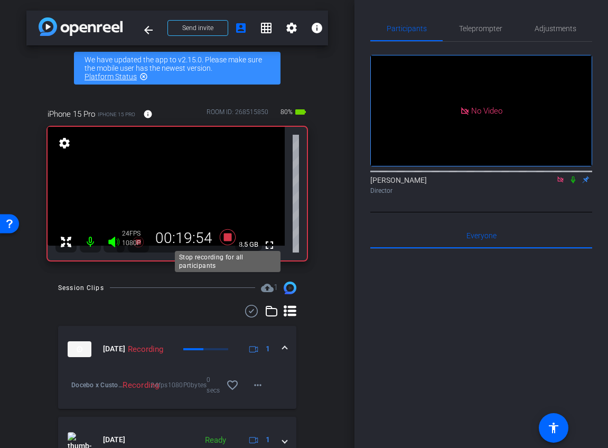
click at [231, 242] on icon at bounding box center [227, 237] width 25 height 19
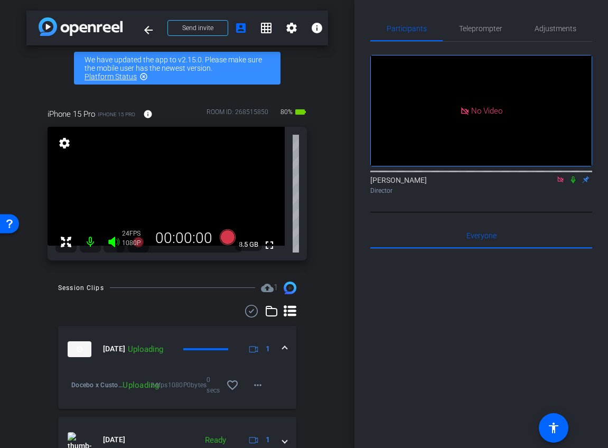
click at [562, 183] on icon at bounding box center [560, 179] width 8 height 7
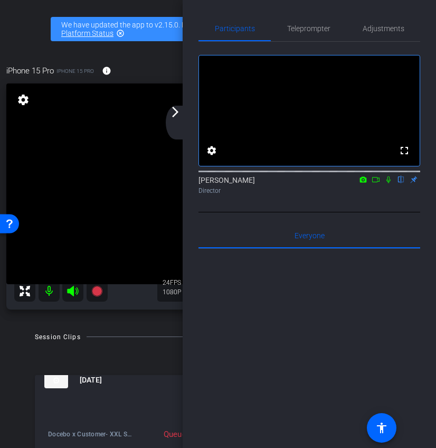
click at [176, 111] on mat-icon "arrow_forward_ios" at bounding box center [175, 112] width 13 height 13
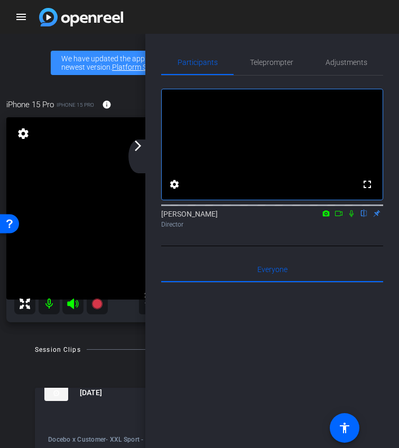
click at [137, 150] on mat-icon "arrow_forward_ios" at bounding box center [138, 145] width 13 height 13
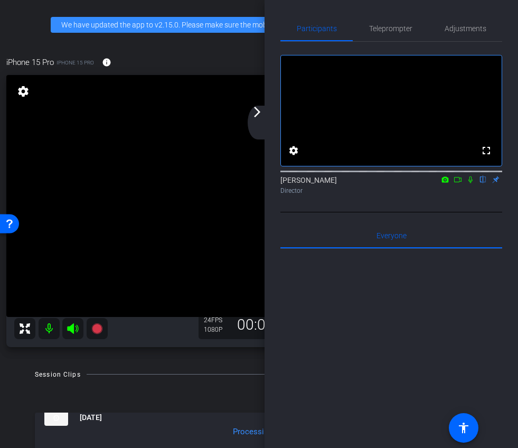
click at [256, 120] on div "arrow_back_ios_new arrow_forward_ios" at bounding box center [259, 123] width 22 height 34
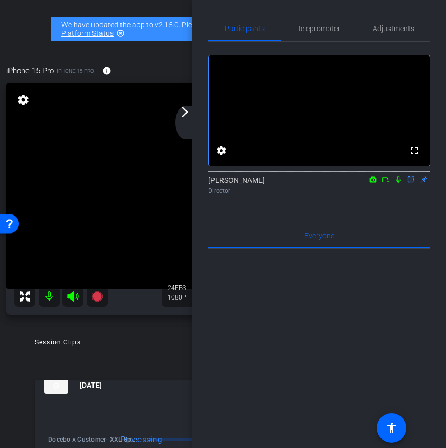
click at [184, 117] on mat-icon "arrow_forward_ios" at bounding box center [185, 112] width 13 height 13
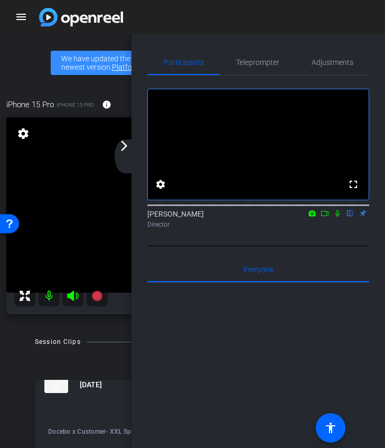
click at [126, 148] on mat-icon "arrow_forward_ios" at bounding box center [124, 145] width 13 height 13
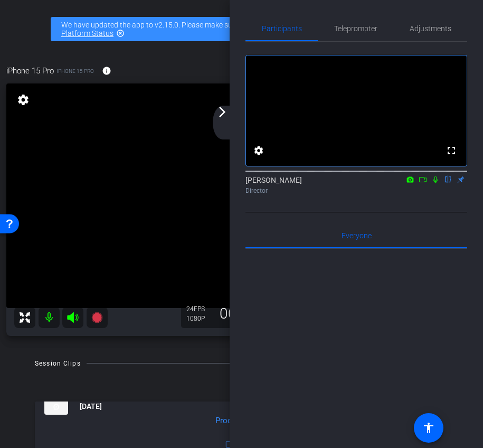
click at [222, 119] on div "arrow_back_ios_new arrow_forward_ios" at bounding box center [224, 123] width 22 height 34
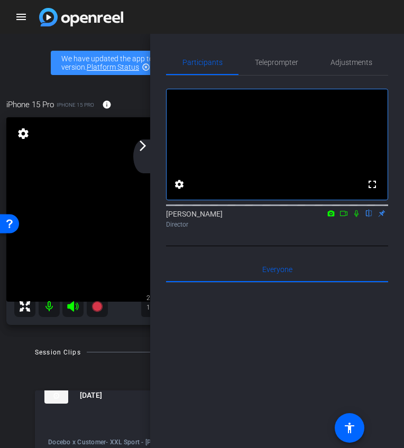
click at [139, 156] on div "arrow_back_ios_new arrow_forward_ios" at bounding box center [144, 156] width 22 height 34
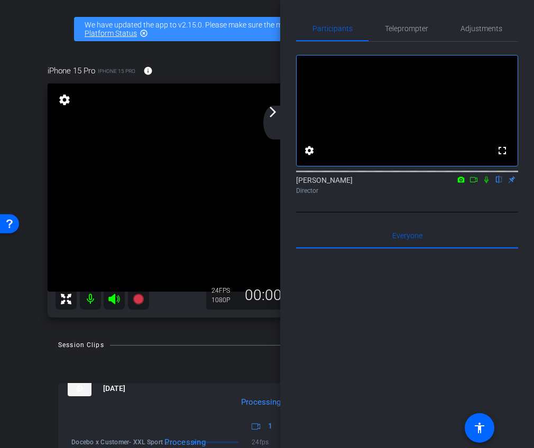
click at [283, 112] on div "arrow_back_ios_new arrow_forward_ios" at bounding box center [274, 123] width 22 height 34
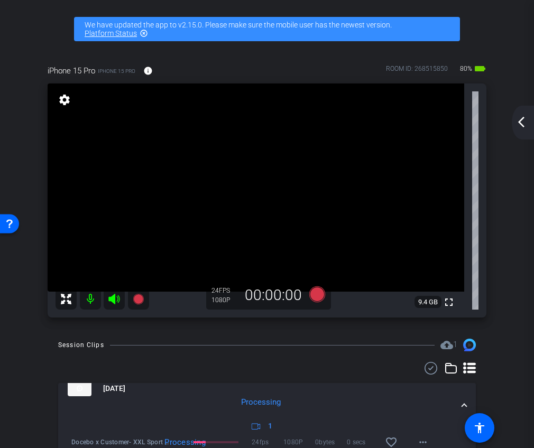
click at [525, 123] on mat-icon "arrow_back_ios_new" at bounding box center [521, 122] width 13 height 13
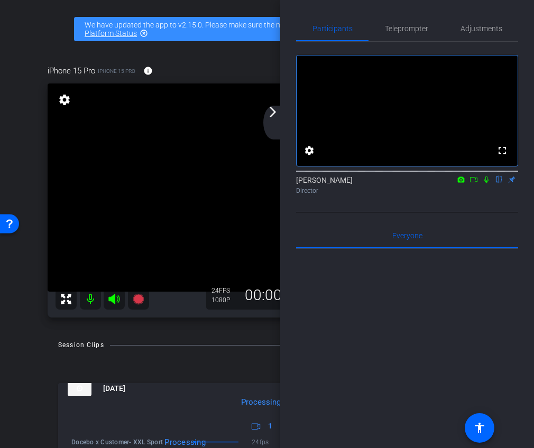
click at [276, 114] on mat-icon "arrow_forward_ios" at bounding box center [272, 112] width 13 height 13
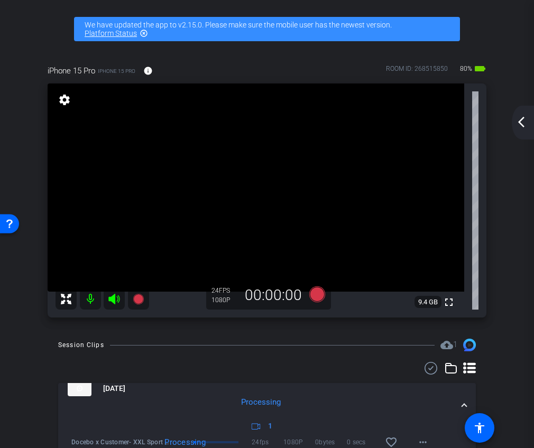
click at [526, 115] on div "arrow_back_ios_new arrow_forward_ios" at bounding box center [522, 123] width 22 height 34
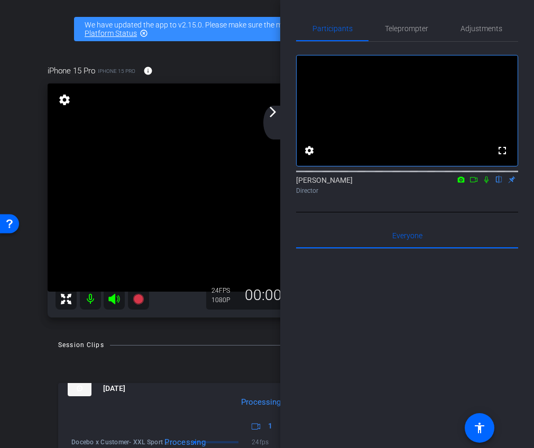
click at [476, 182] on icon at bounding box center [473, 179] width 7 height 5
click at [501, 183] on icon at bounding box center [499, 179] width 8 height 7
